Goal: Register for event/course

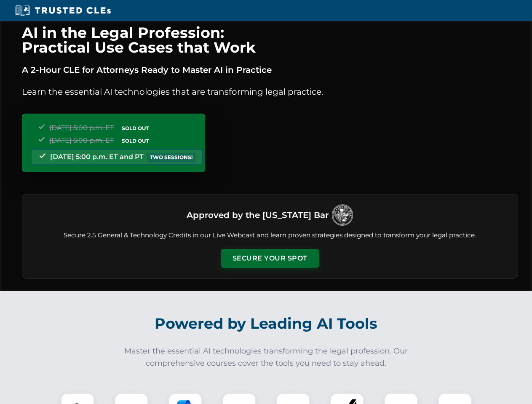
click at [269, 258] on button "Secure Your Spot" at bounding box center [270, 258] width 98 height 19
click at [77, 399] on img at bounding box center [77, 410] width 24 height 24
click at [131, 399] on div at bounding box center [131, 410] width 34 height 34
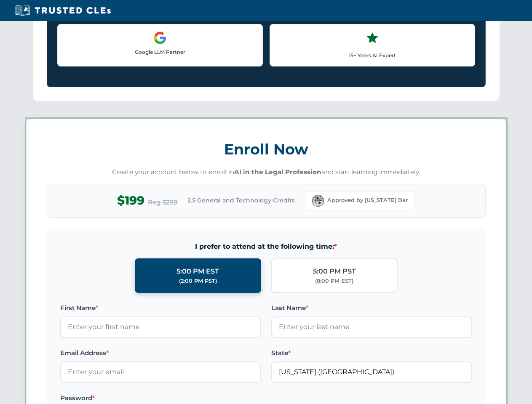
click at [239, 399] on label "Password *" at bounding box center [160, 398] width 201 height 10
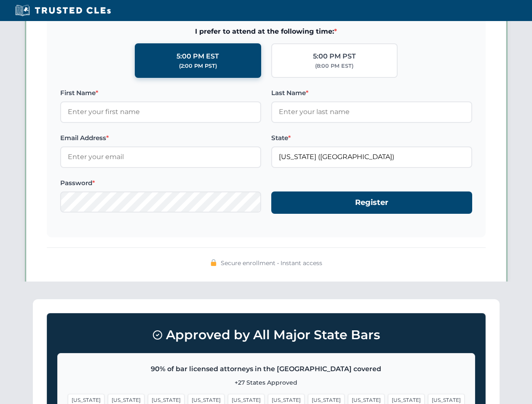
click at [388, 399] on span "[US_STATE]" at bounding box center [406, 400] width 37 height 12
